Goal: Communication & Community: Answer question/provide support

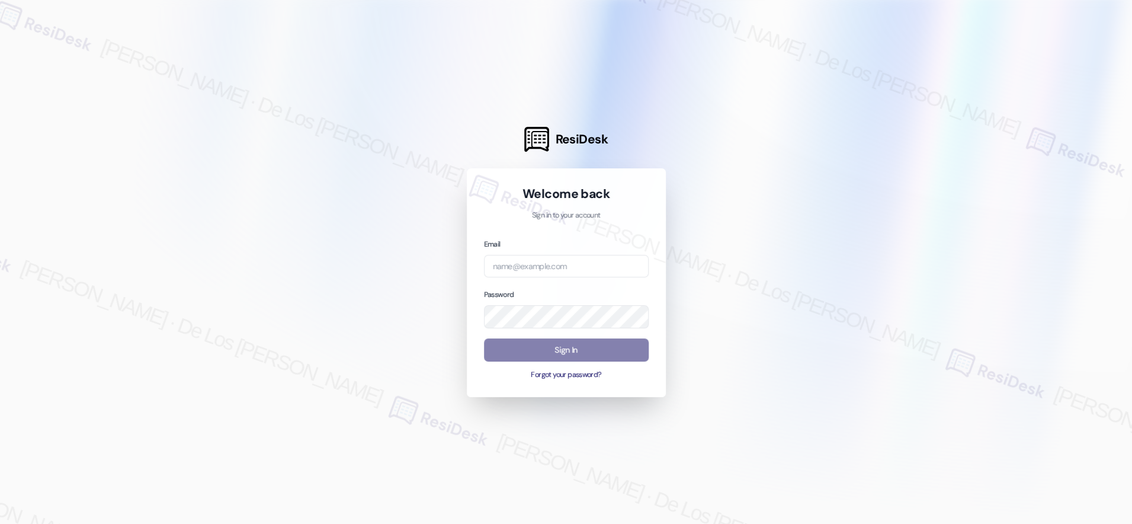
click at [1019, 126] on div at bounding box center [566, 262] width 1132 height 524
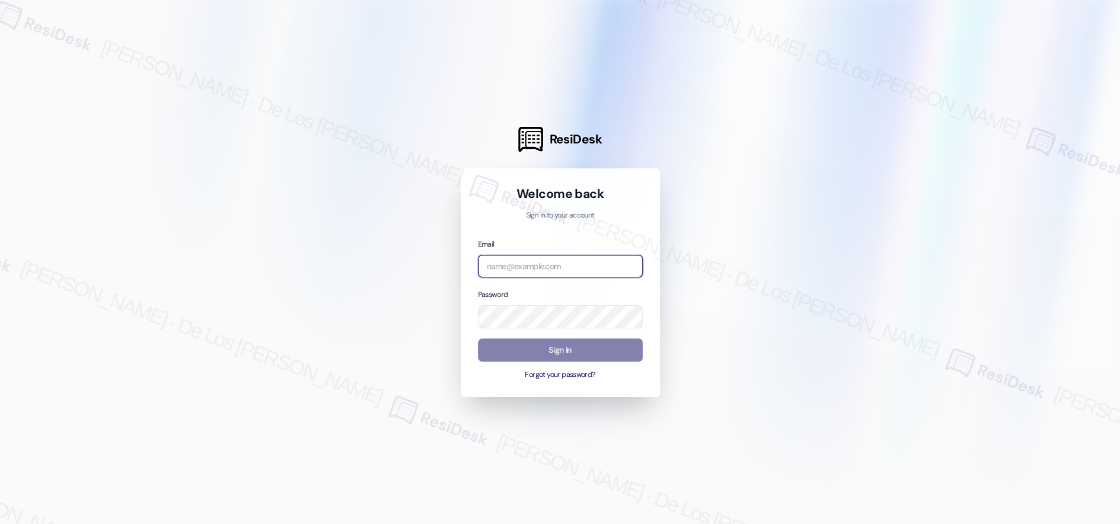
click at [583, 271] on input "email" at bounding box center [560, 266] width 165 height 23
paste input "[EMAIL_ADDRESS][DOMAIN_NAME]"
type input "[EMAIL_ADDRESS][DOMAIN_NAME]"
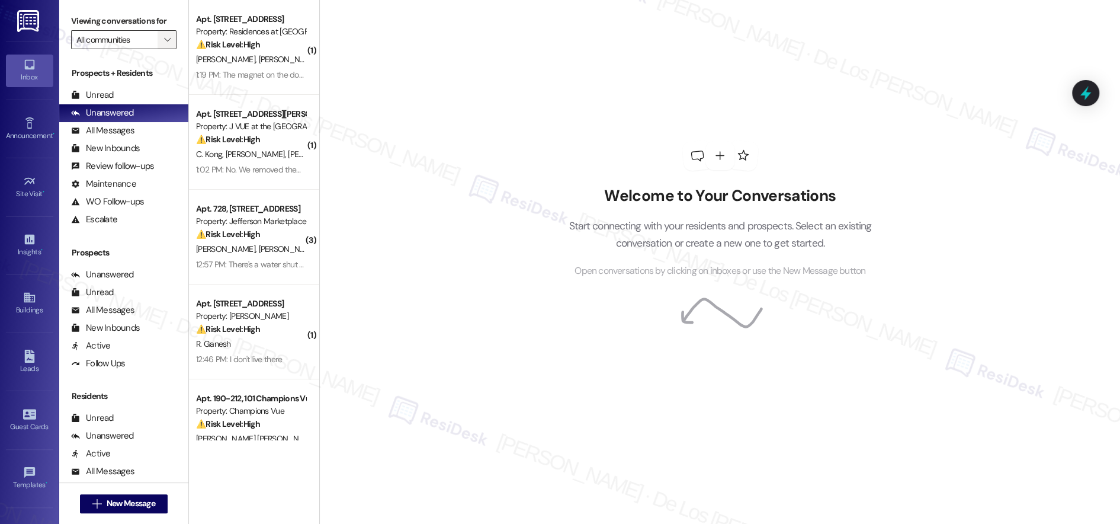
click at [162, 33] on span "" at bounding box center [167, 39] width 11 height 19
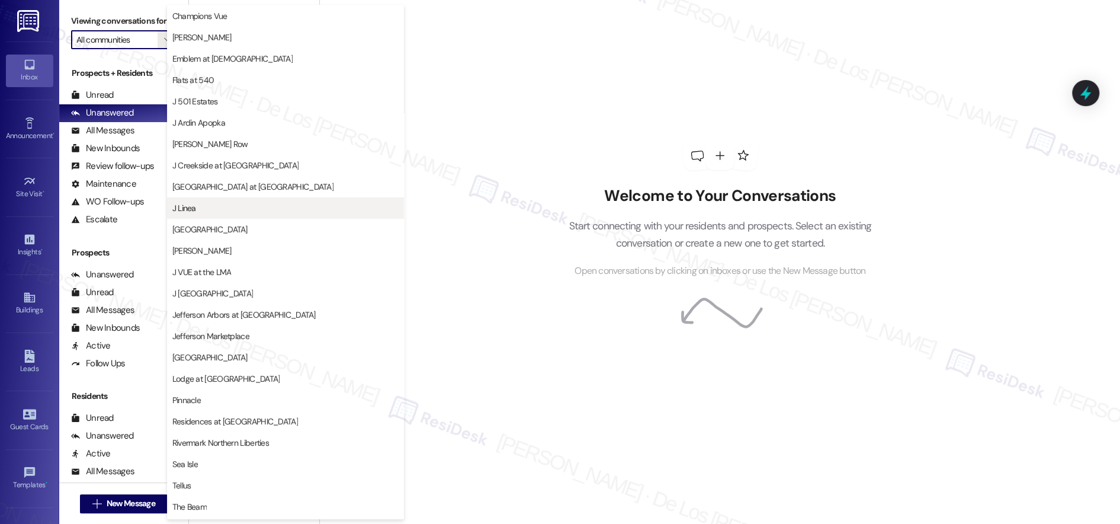
scroll to position [84, 0]
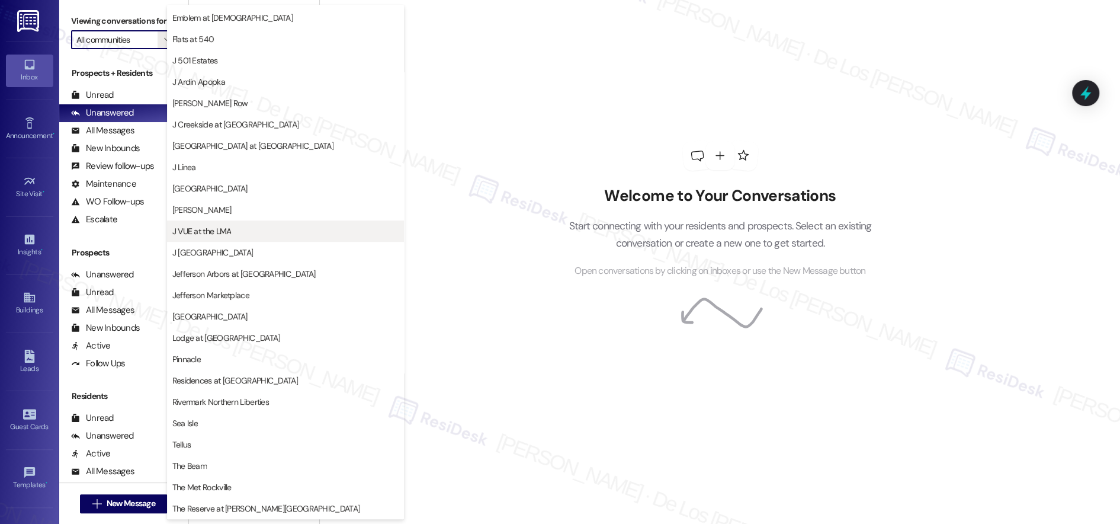
click at [237, 230] on span "J VUE at the LMA" at bounding box center [285, 231] width 226 height 12
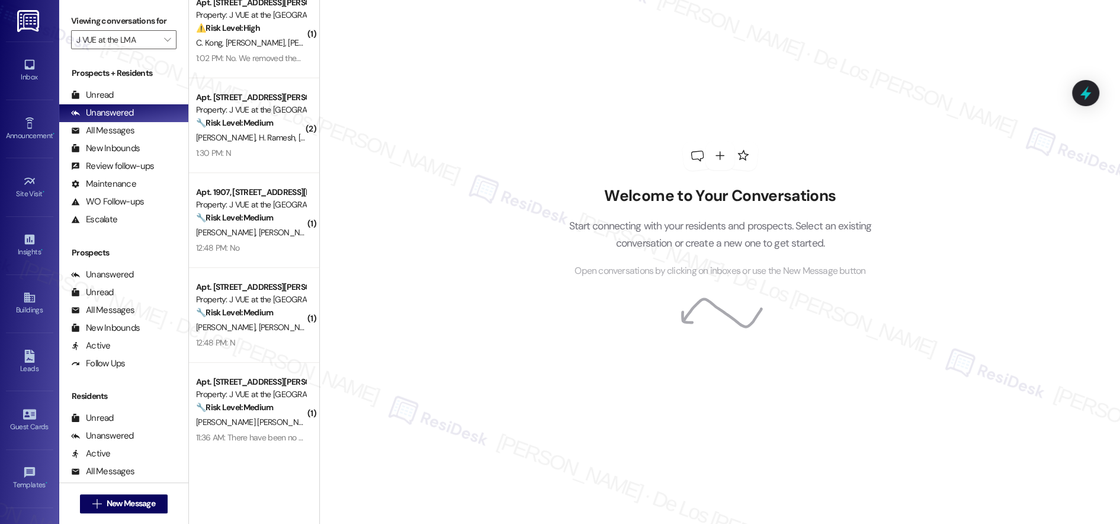
scroll to position [34, 0]
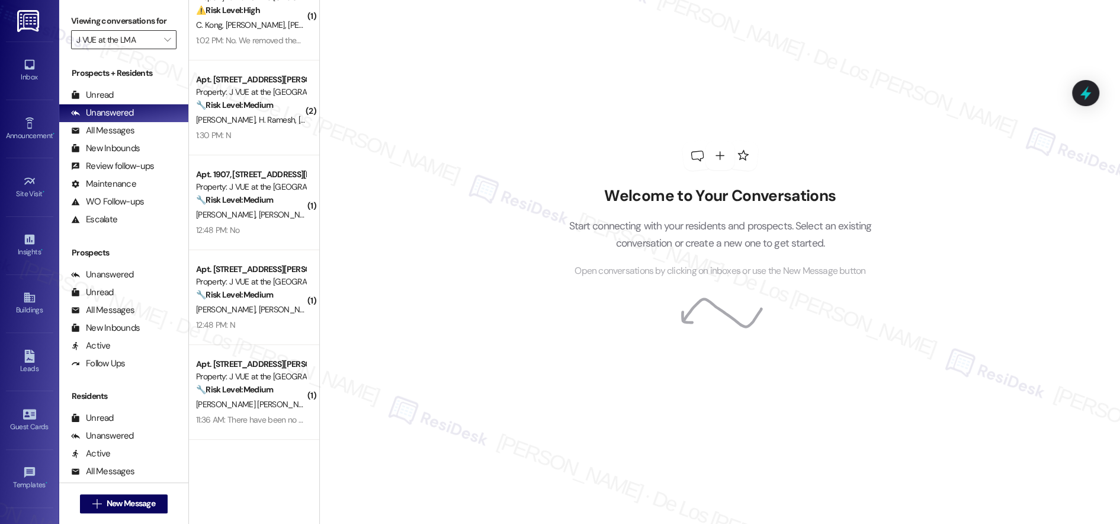
click at [127, 37] on input "J VUE at the LMA" at bounding box center [116, 39] width 81 height 19
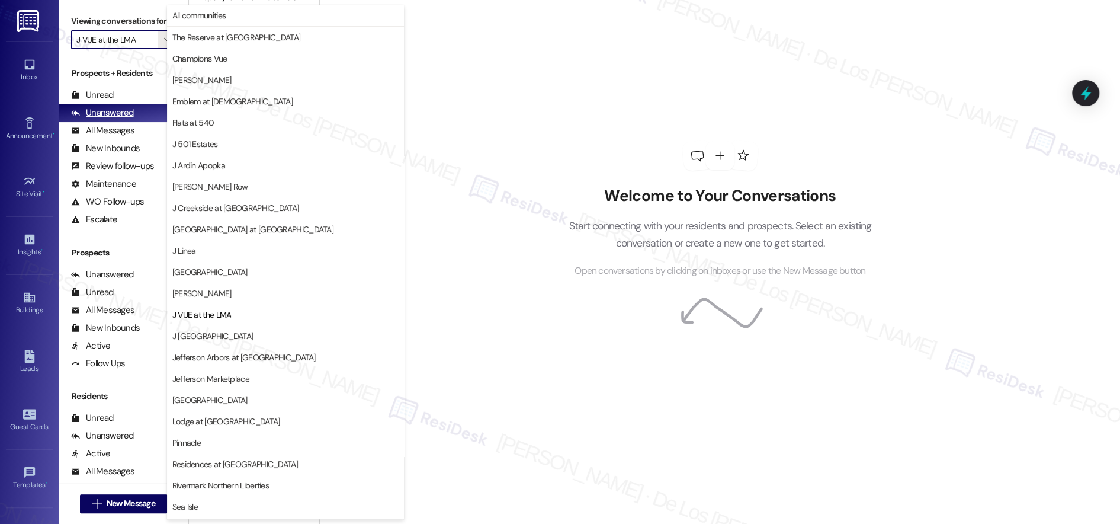
scroll to position [84, 0]
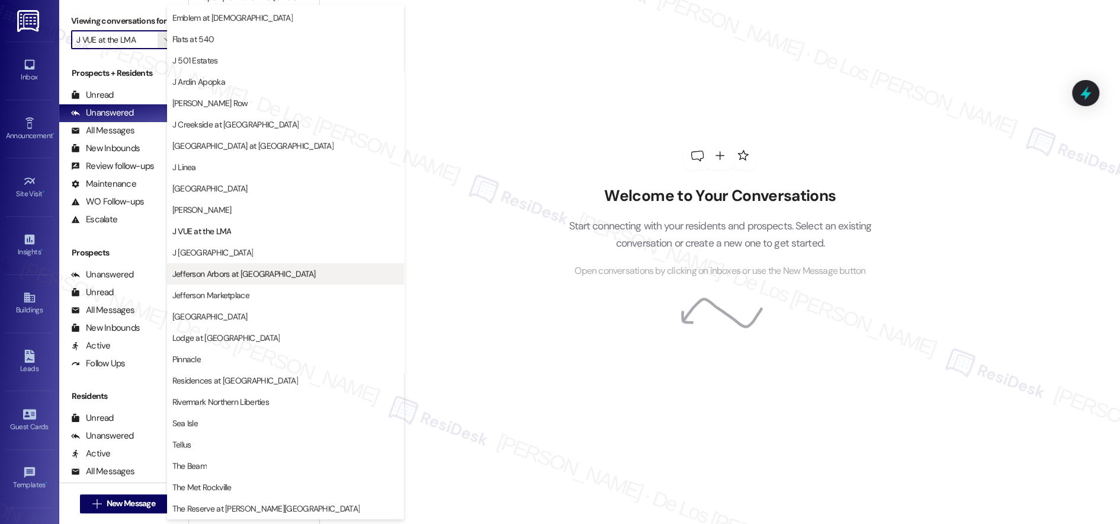
click at [220, 274] on span "Jefferson Arbors at [GEOGRAPHIC_DATA]" at bounding box center [243, 274] width 143 height 12
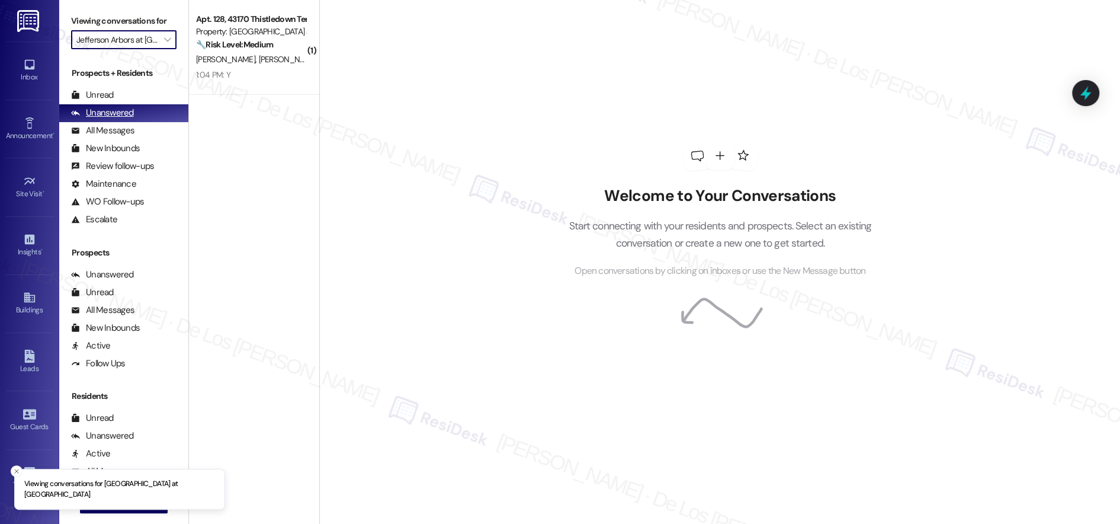
scroll to position [1, 0]
click at [142, 36] on input "Jefferson Arbors at [GEOGRAPHIC_DATA]" at bounding box center [116, 39] width 81 height 19
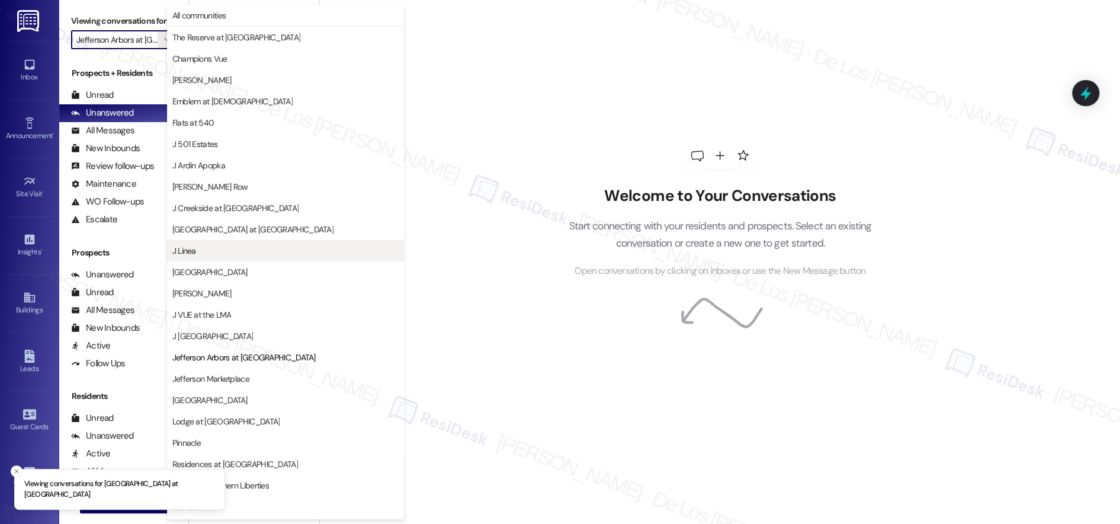
scroll to position [84, 0]
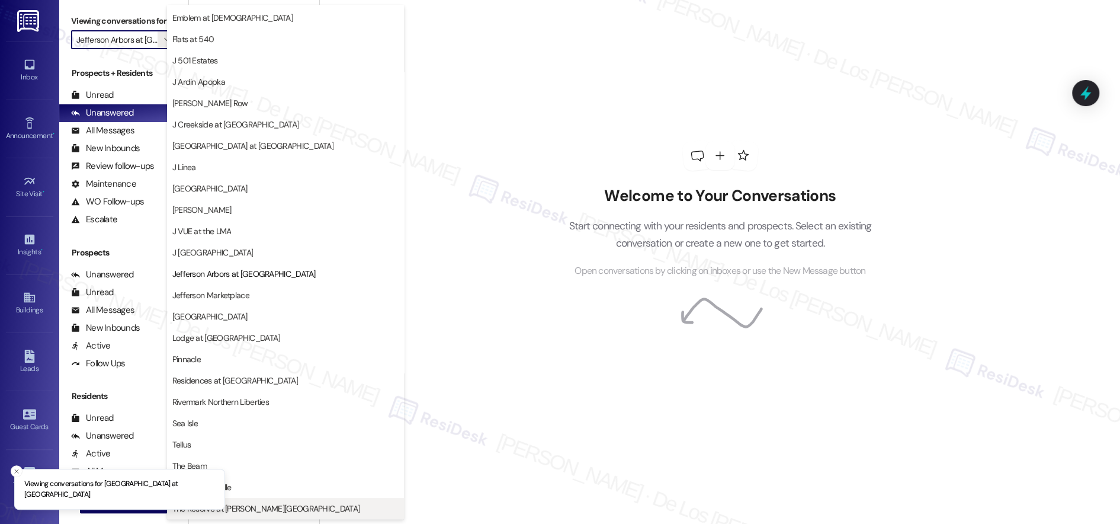
click at [261, 507] on span "The Reserve at [PERSON_NAME][GEOGRAPHIC_DATA]" at bounding box center [266, 508] width 188 height 12
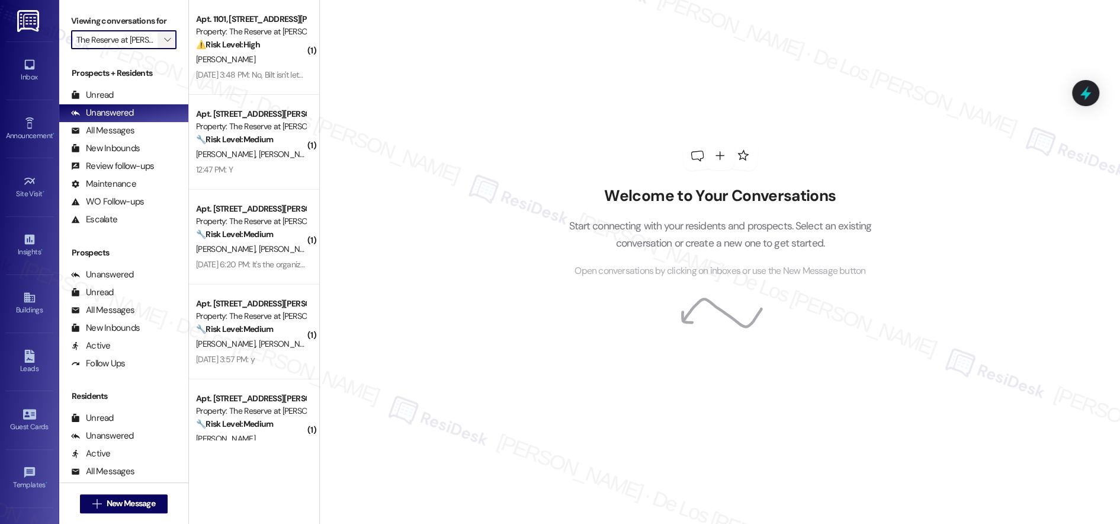
click at [162, 43] on span "" at bounding box center [167, 39] width 11 height 19
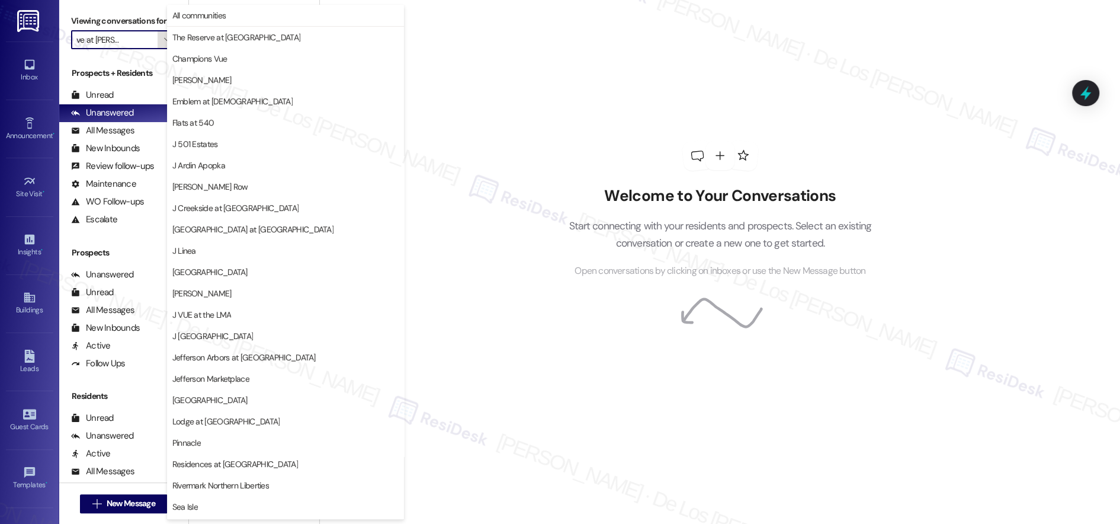
scroll to position [84, 0]
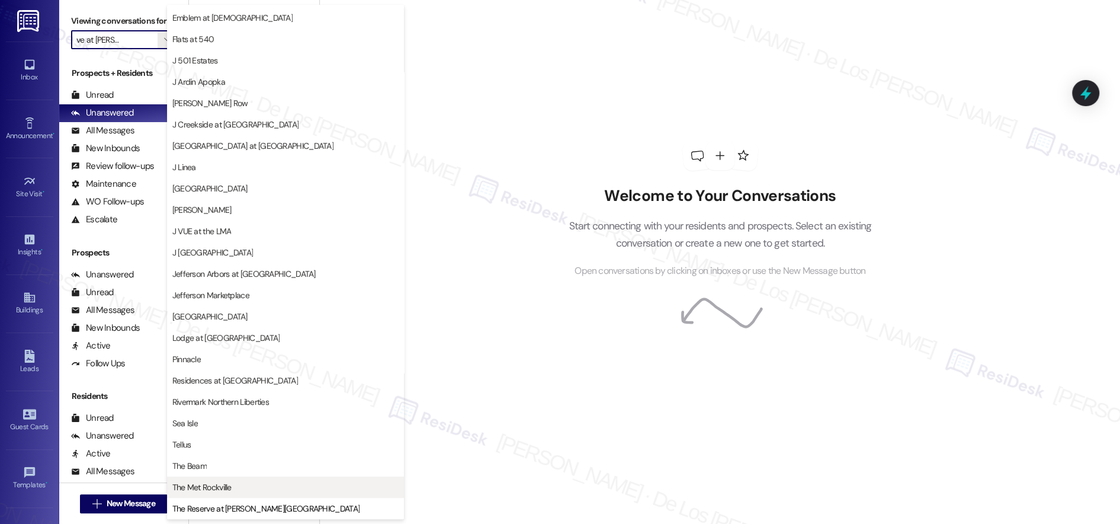
click at [248, 489] on span "The Met Rockville" at bounding box center [285, 487] width 226 height 12
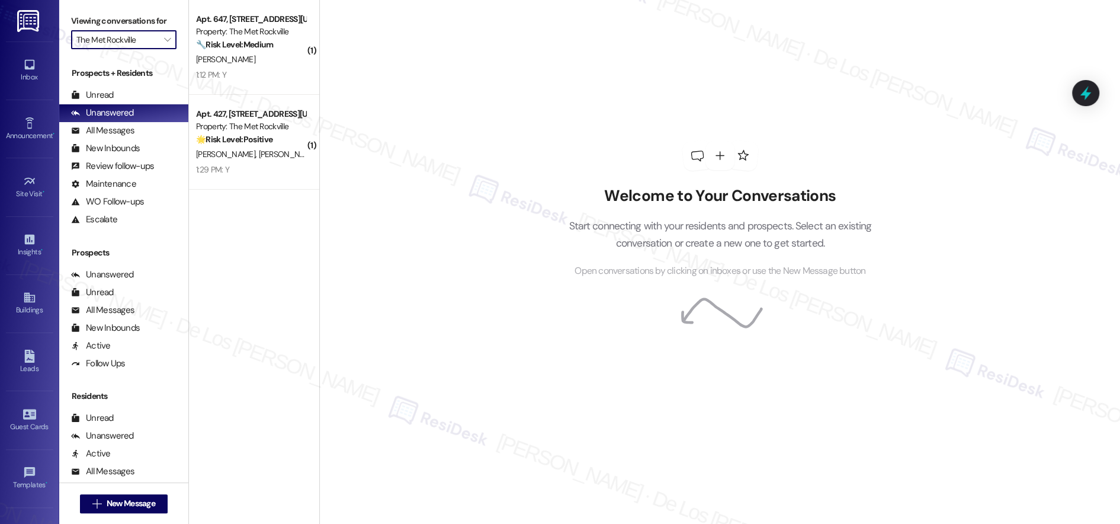
click at [145, 43] on input "The Met Rockville" at bounding box center [116, 39] width 81 height 19
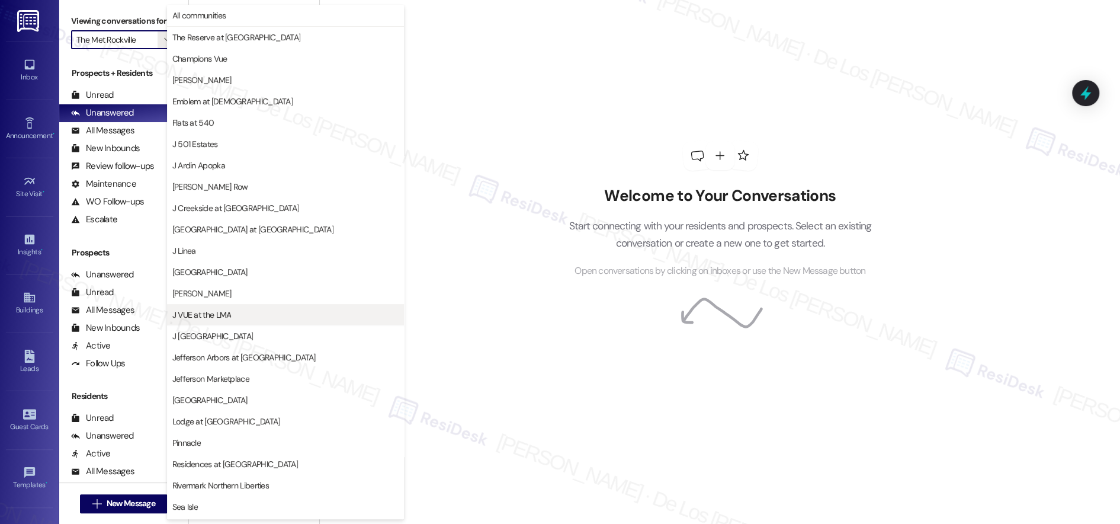
scroll to position [84, 0]
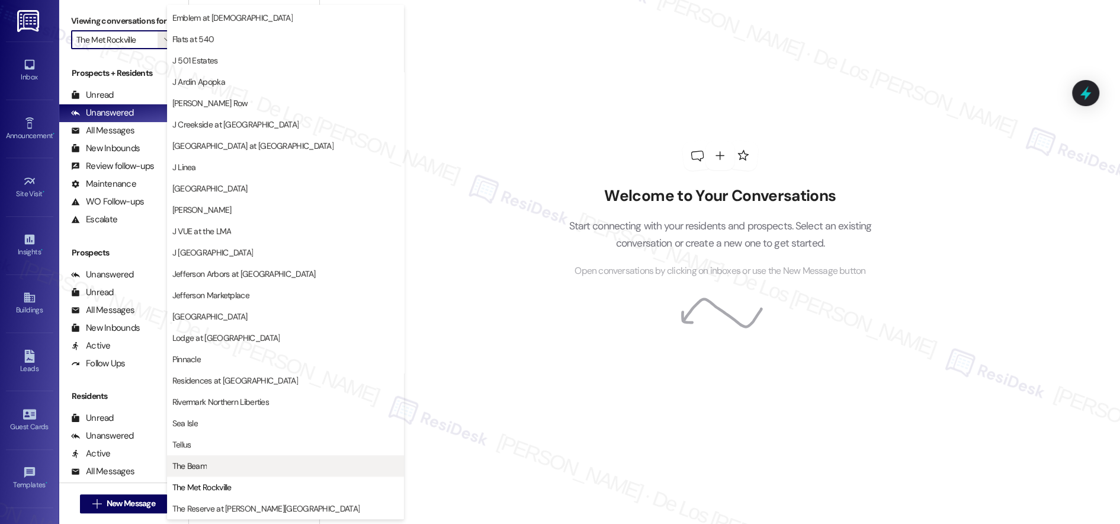
click at [253, 462] on span "The Beam" at bounding box center [285, 466] width 226 height 12
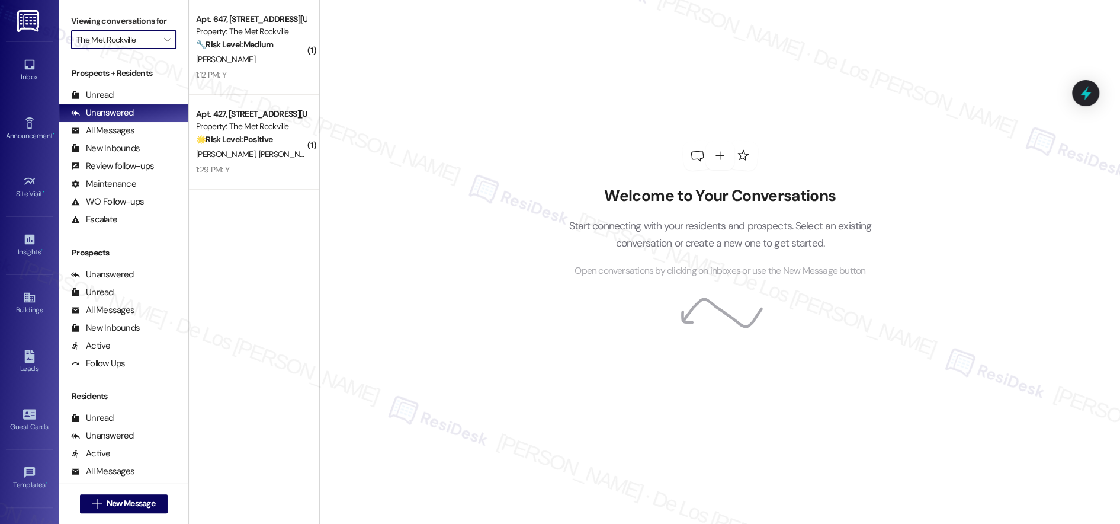
type input "The Beam"
